Goal: Register for event/course

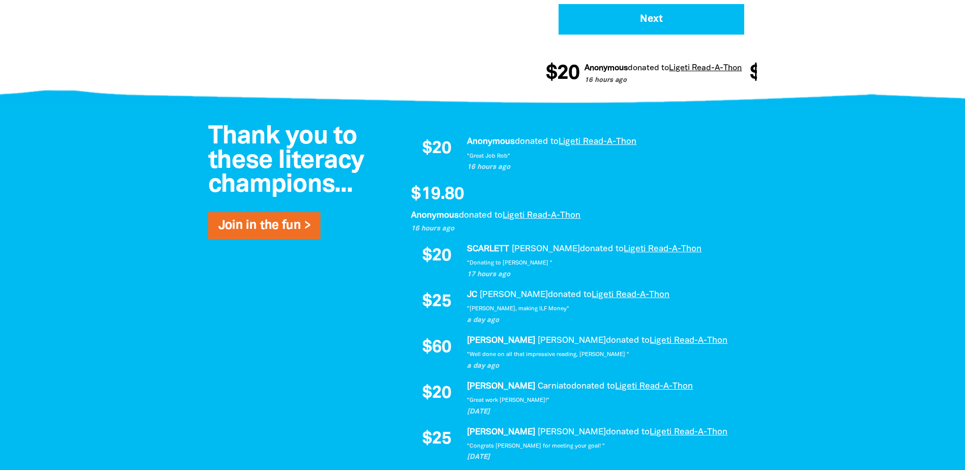
click at [182, 314] on div "Thank you to these literacy champions... Join in the fun > $20 Anonymous donate…" at bounding box center [483, 371] width 610 height 532
select select "AU"
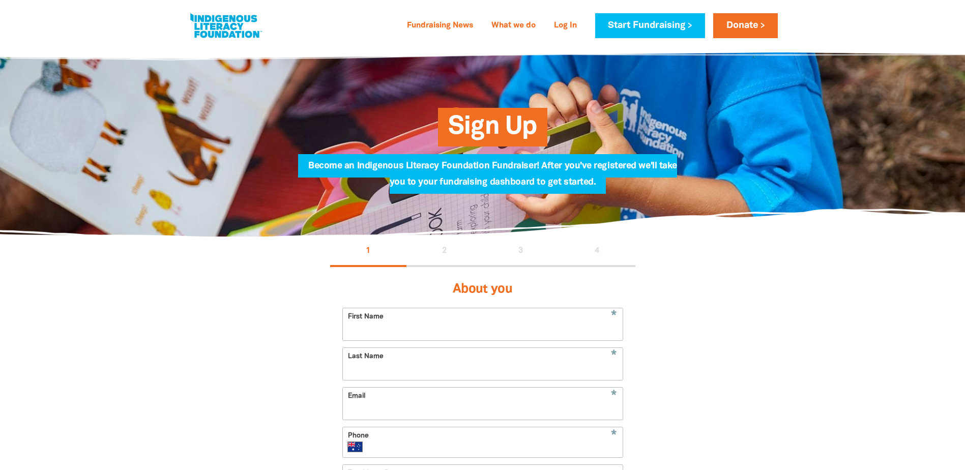
click at [225, 329] on div "1 2 3 4 About you * First Name * Last Name * Email * Phone International [GEOGR…" at bounding box center [483, 469] width 610 height 464
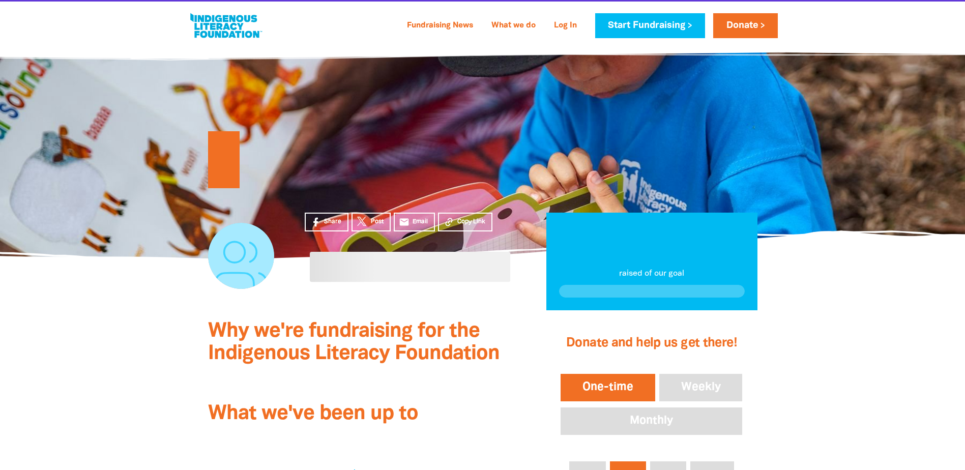
scroll to position [559, 0]
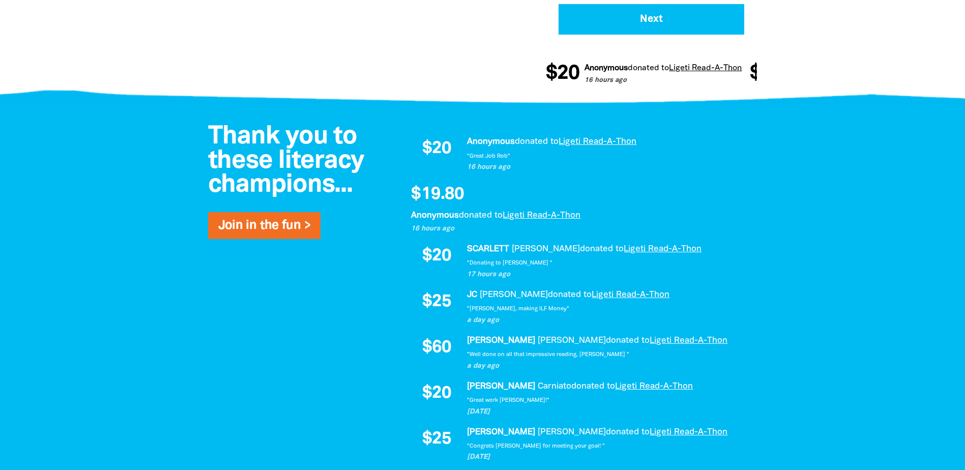
click at [110, 219] on div at bounding box center [482, 371] width 965 height 532
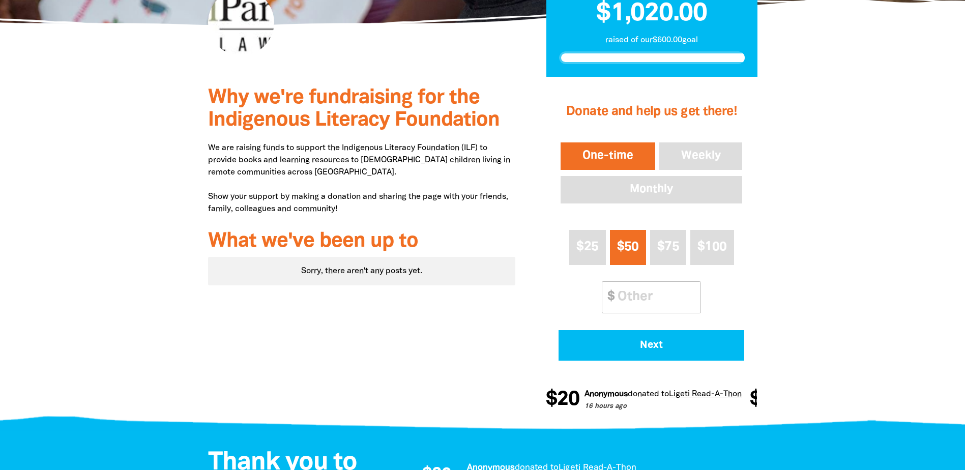
scroll to position [254, 0]
